Goal: Task Accomplishment & Management: Manage account settings

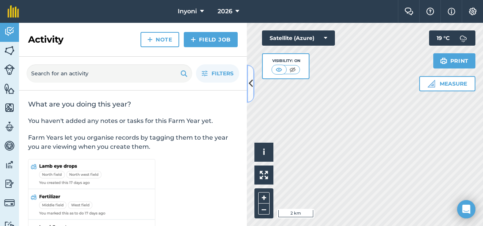
click at [249, 85] on icon at bounding box center [251, 83] width 4 height 13
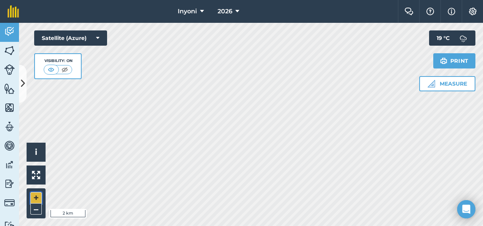
click at [36, 198] on button "+" at bounding box center [35, 197] width 11 height 11
click at [34, 199] on button "+" at bounding box center [35, 197] width 11 height 11
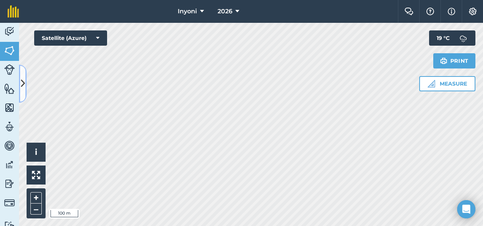
click at [22, 82] on icon at bounding box center [23, 83] width 4 height 13
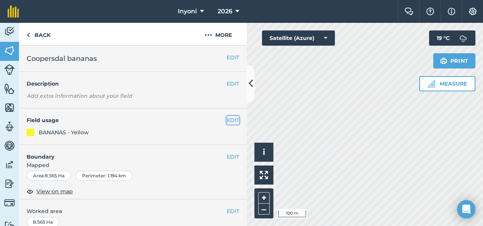
click at [228, 119] on button "EDIT" at bounding box center [233, 120] width 13 height 8
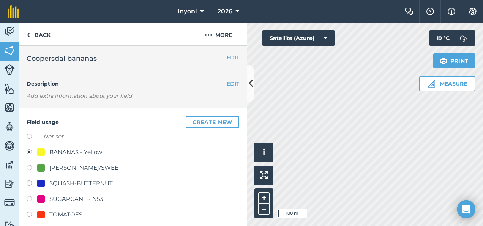
click at [29, 168] on label at bounding box center [32, 169] width 11 height 8
radio input "true"
radio input "false"
click at [253, 85] on icon at bounding box center [251, 83] width 4 height 13
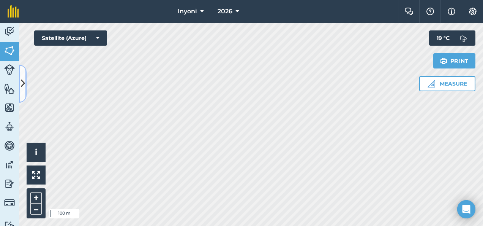
click at [22, 83] on icon at bounding box center [23, 83] width 4 height 13
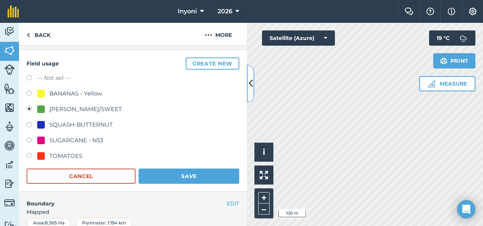
scroll to position [61, 0]
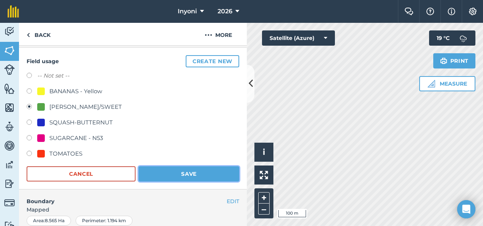
click at [191, 176] on button "Save" at bounding box center [189, 173] width 101 height 15
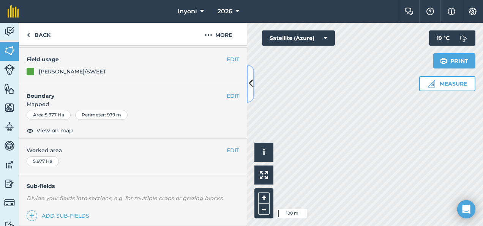
click at [250, 78] on icon at bounding box center [251, 83] width 4 height 13
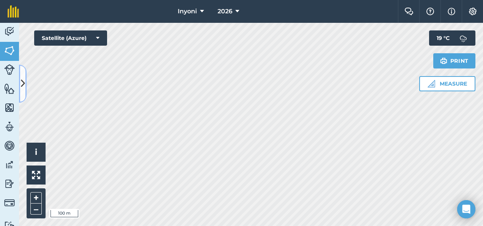
click at [21, 82] on icon at bounding box center [23, 83] width 4 height 13
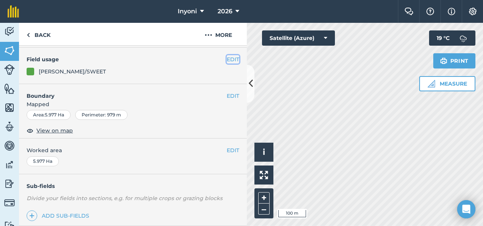
click at [227, 57] on button "EDIT" at bounding box center [233, 59] width 13 height 8
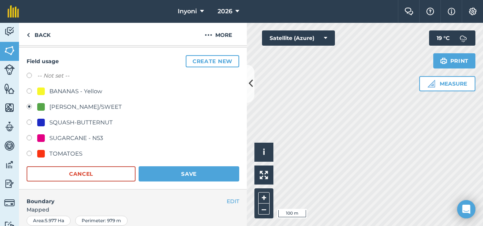
click at [67, 91] on div "BANANAS - Yellow" at bounding box center [75, 91] width 53 height 9
radio input "true"
radio input "false"
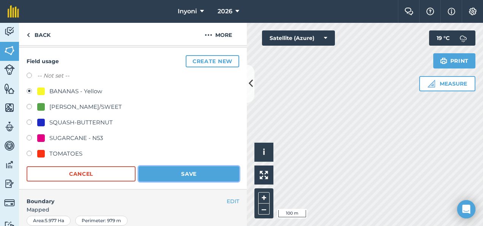
click at [152, 177] on button "Save" at bounding box center [189, 173] width 101 height 15
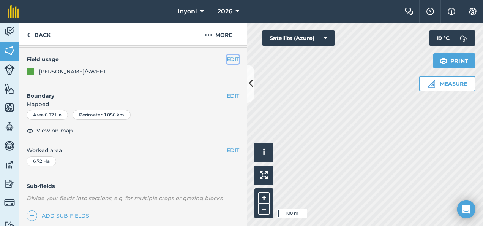
click at [227, 59] on button "EDIT" at bounding box center [233, 59] width 13 height 8
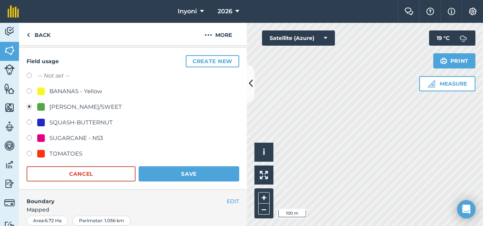
click at [43, 92] on div at bounding box center [41, 91] width 8 height 8
radio input "true"
radio input "false"
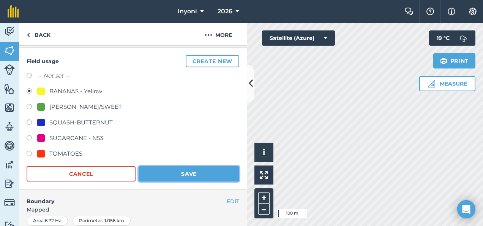
click at [167, 173] on button "Save" at bounding box center [189, 173] width 101 height 15
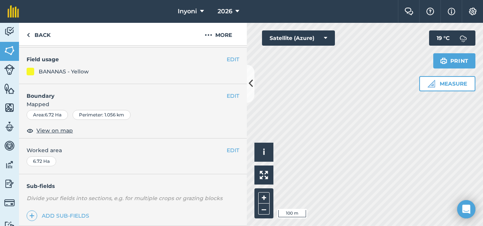
click at [167, 173] on div "EDIT Worked area 6.72 Ha" at bounding box center [133, 155] width 228 height 35
click at [268, 0] on html "Inyoni 2026 Farm Chat Help Info Settings Inyoni - 2026 Reproduced with the perm…" at bounding box center [241, 113] width 483 height 226
click at [459, 65] on div "Hello i © 2025 TomTom, Microsoft 100 m + – Satellite (Azure) Measure Print 19 °…" at bounding box center [365, 124] width 236 height 203
click at [11, 51] on img at bounding box center [9, 50] width 11 height 11
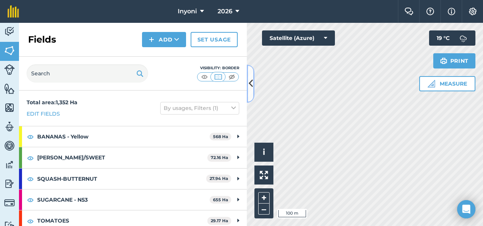
drag, startPoint x: 251, startPoint y: 84, endPoint x: 213, endPoint y: 92, distance: 38.8
click at [213, 92] on div "Fields Add Set usage Visibility: Border Total area : 1,352 Ha Edit fields By us…" at bounding box center [133, 124] width 228 height 203
click at [249, 85] on icon at bounding box center [251, 83] width 4 height 13
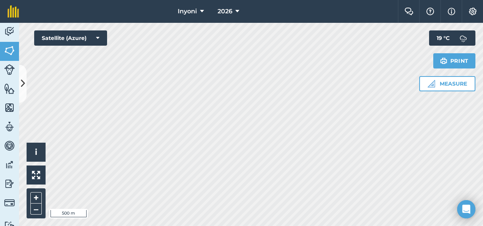
click at [284, 22] on div "Inyoni 2026 Farm Chat Help Info Settings Inyoni - 2026 Reproduced with the perm…" at bounding box center [241, 113] width 483 height 226
